Goal: Information Seeking & Learning: Find specific fact

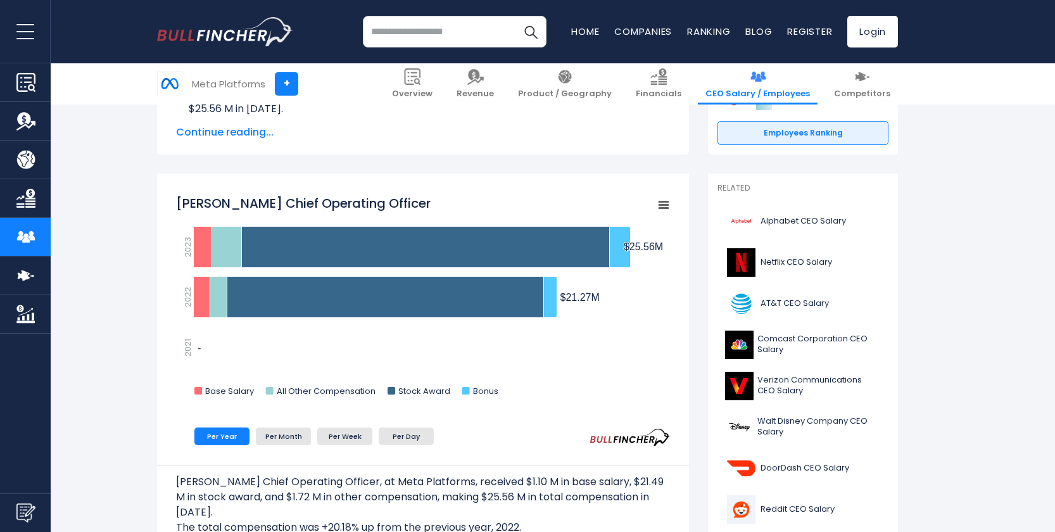
scroll to position [296, 0]
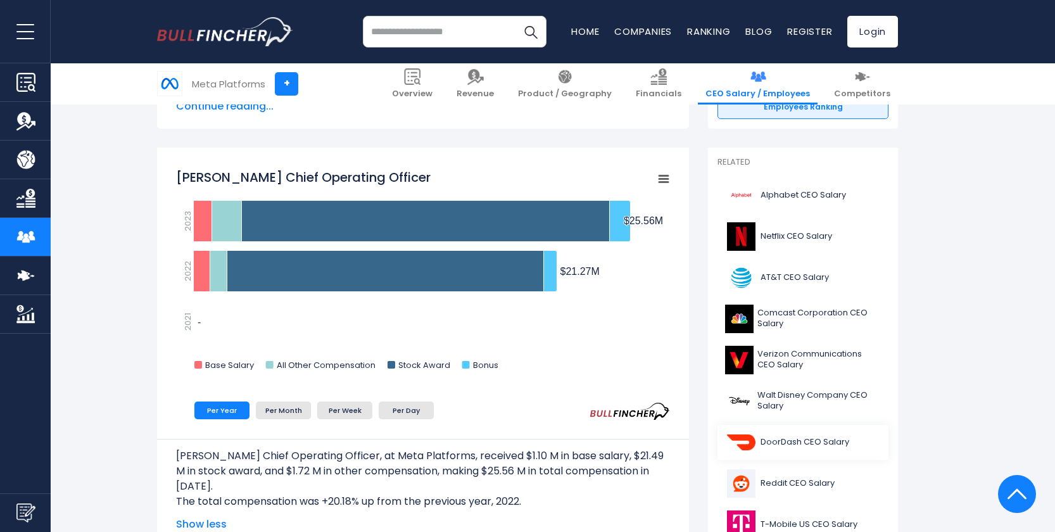
click at [787, 439] on span "DoorDash CEO Salary" at bounding box center [805, 442] width 89 height 11
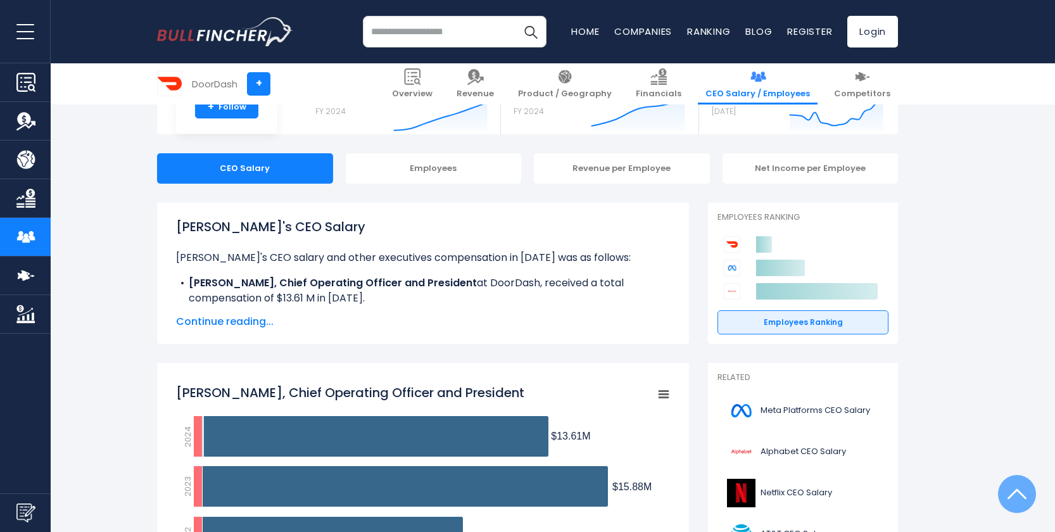
scroll to position [35, 0]
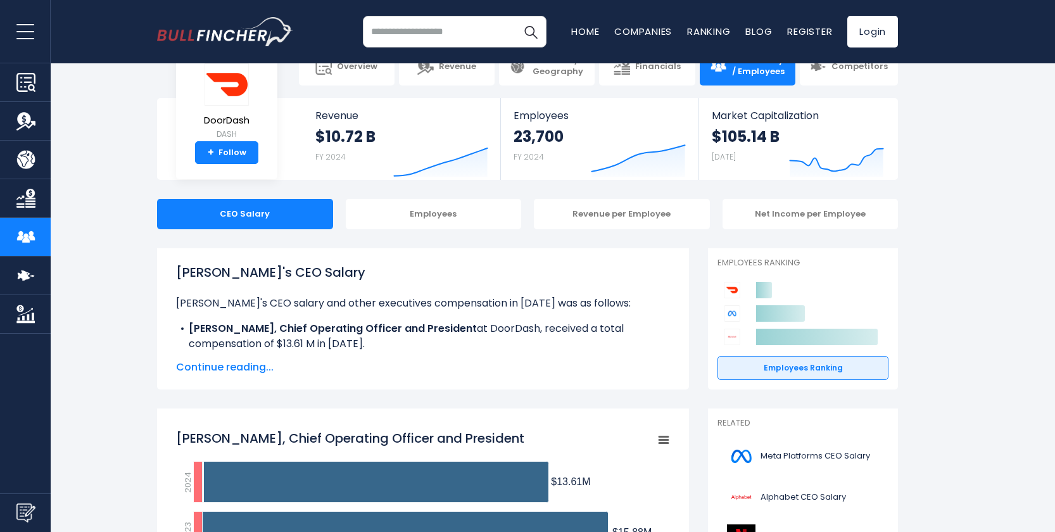
click at [262, 368] on span "Continue reading..." at bounding box center [423, 367] width 494 height 15
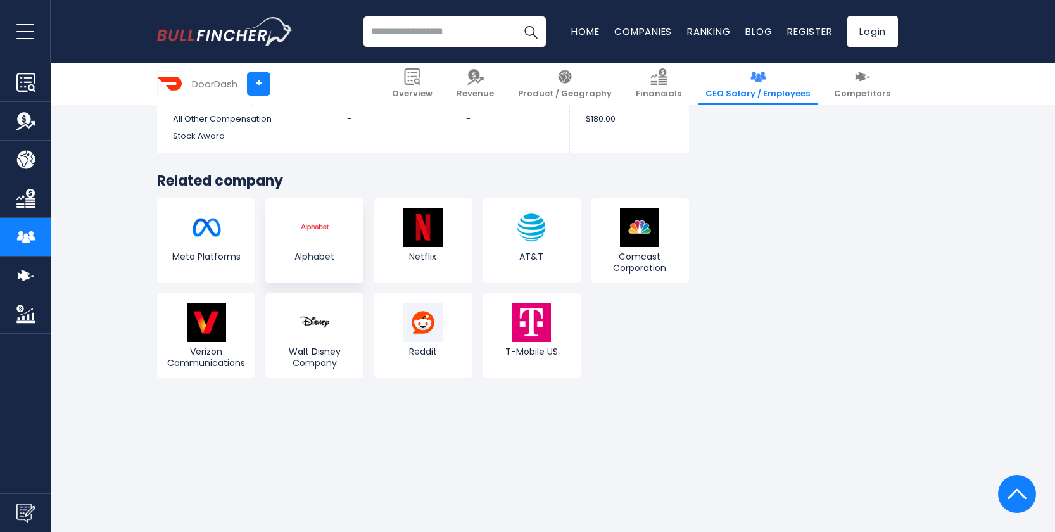
scroll to position [3457, 0]
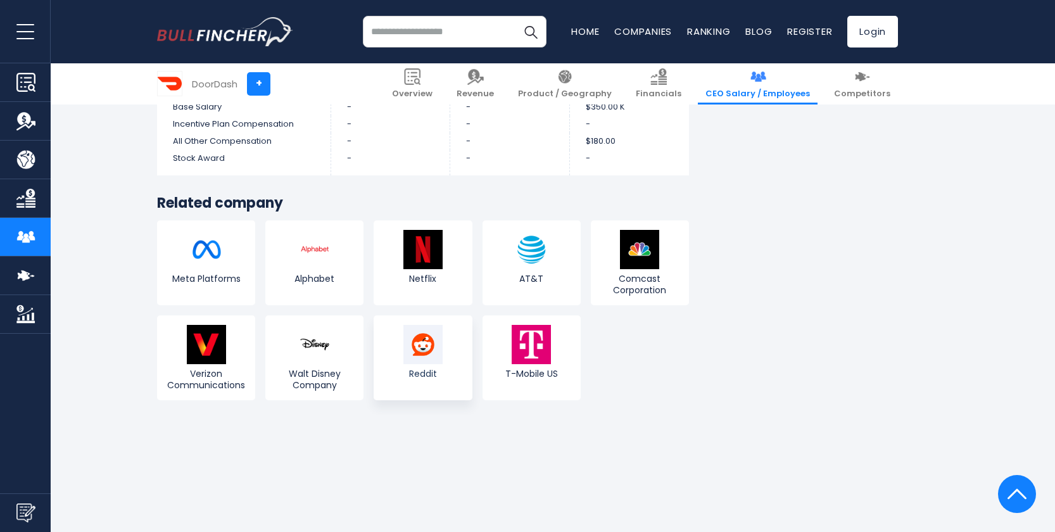
click at [410, 344] on img at bounding box center [423, 344] width 39 height 39
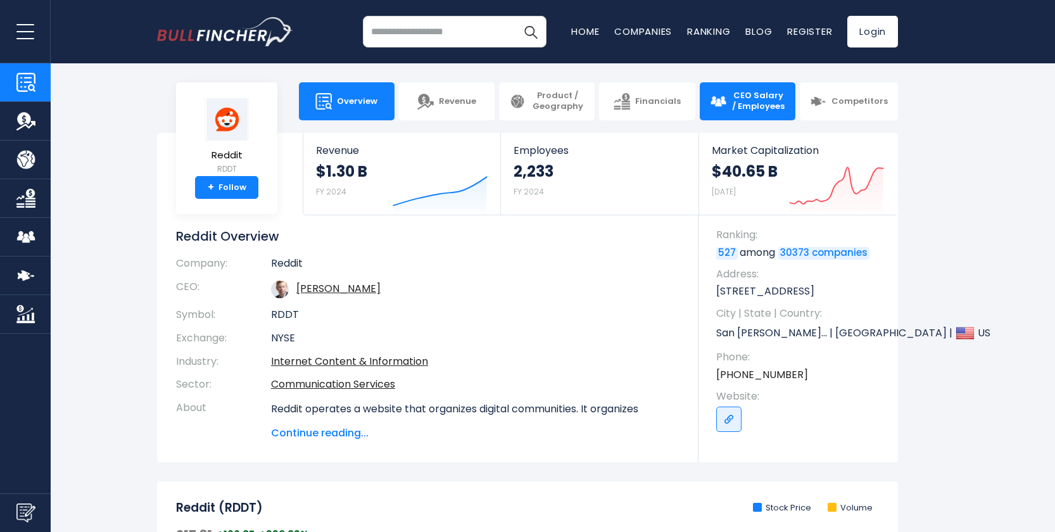
click at [751, 96] on span "CEO Salary / Employees" at bounding box center [759, 102] width 54 height 22
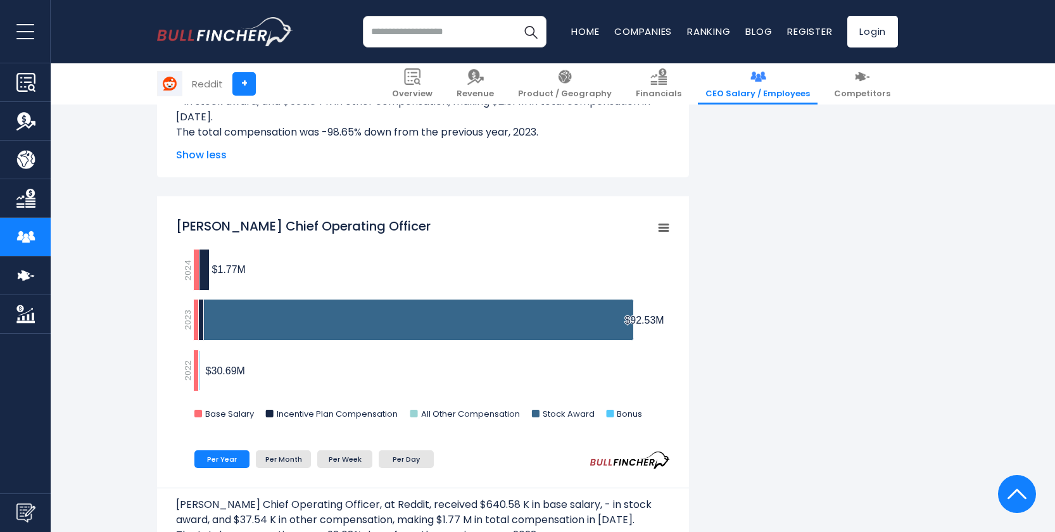
scroll to position [1959, 0]
